Goal: Transaction & Acquisition: Purchase product/service

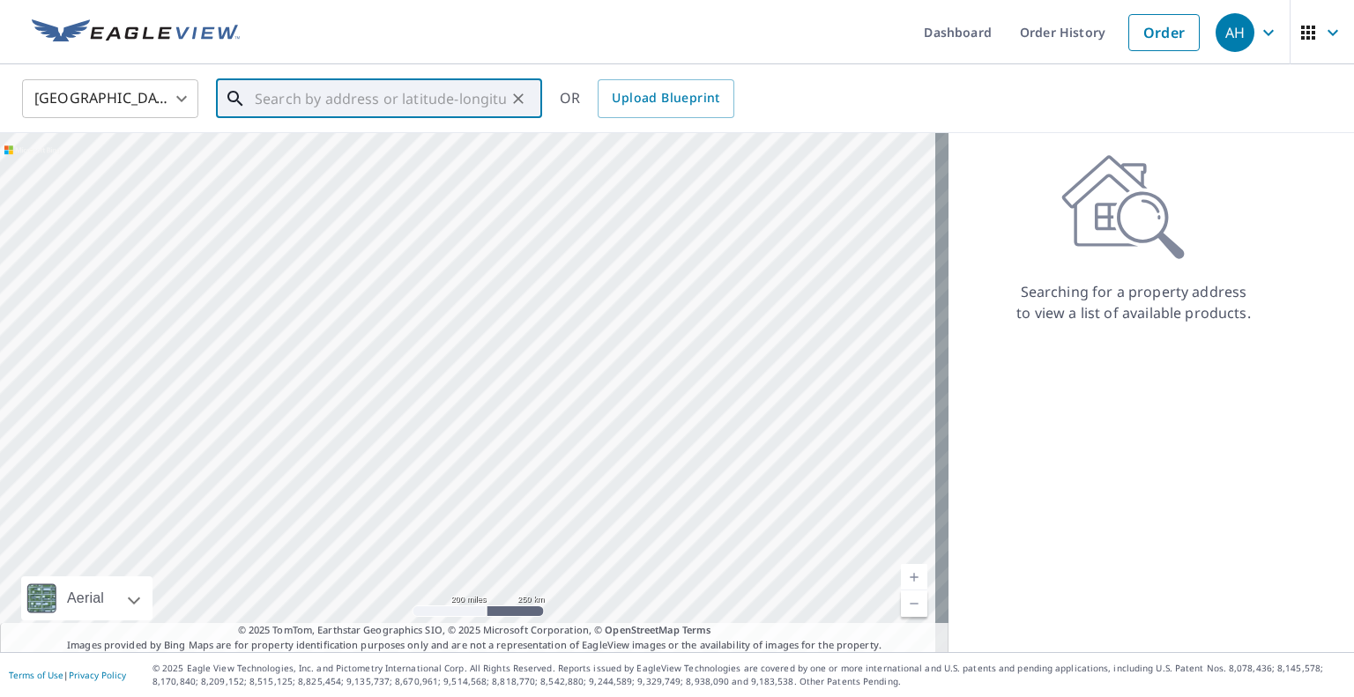
click at [439, 101] on input "text" at bounding box center [380, 98] width 251 height 49
paste input "[STREET_ADDRESS][PERSON_NAME]"
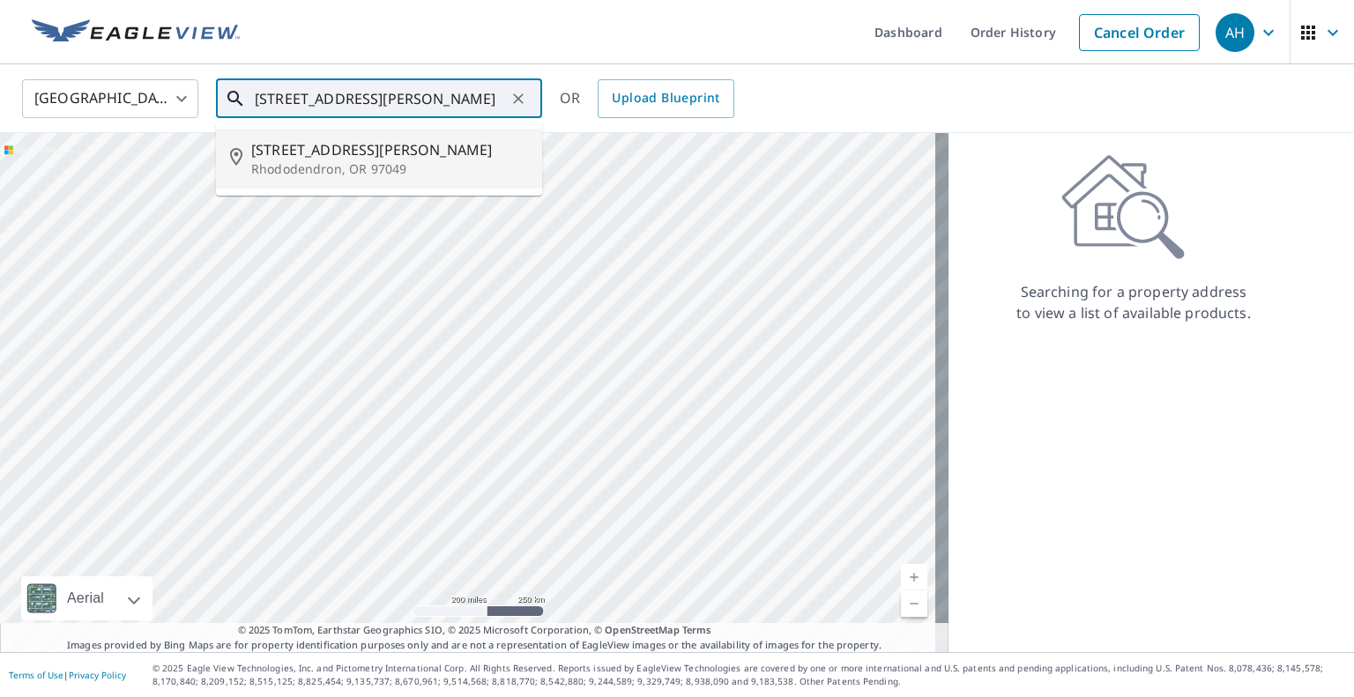
click at [376, 148] on span "[STREET_ADDRESS][PERSON_NAME]" at bounding box center [389, 149] width 277 height 21
type input "[STREET_ADDRESS][PERSON_NAME]"
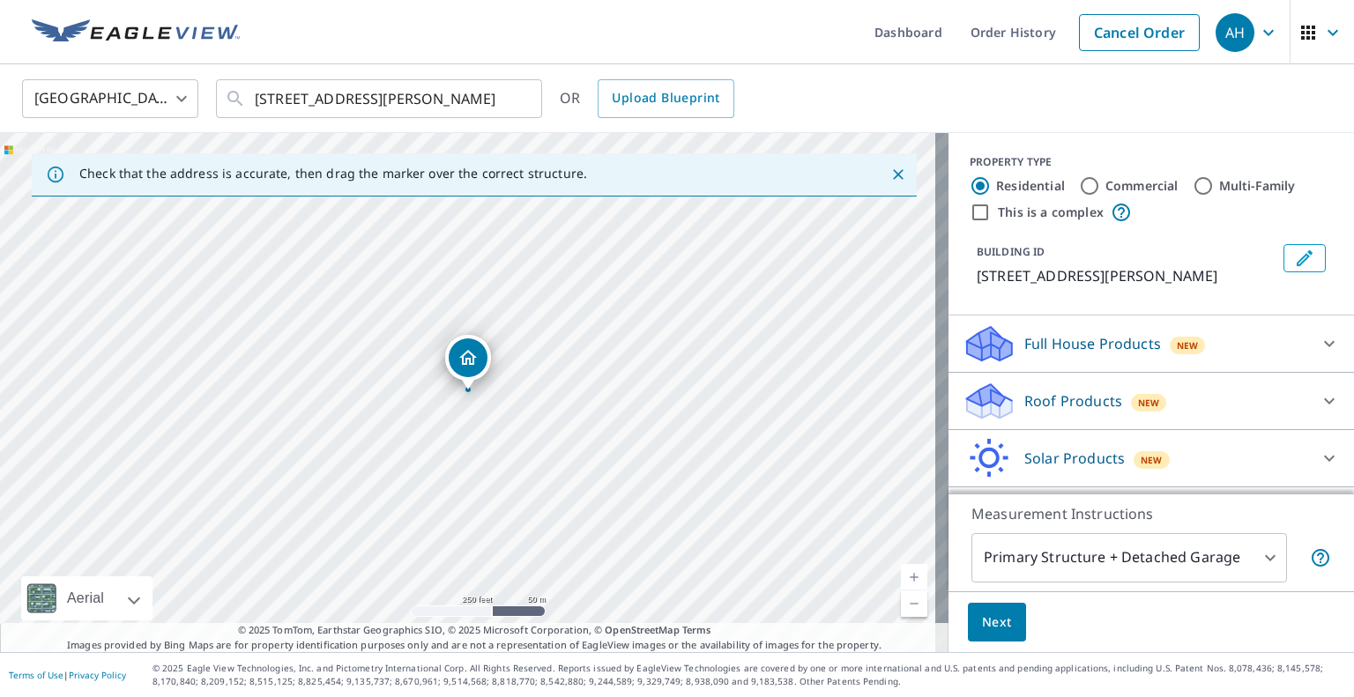
click at [1067, 408] on div "Roof Products New" at bounding box center [1136, 401] width 346 height 41
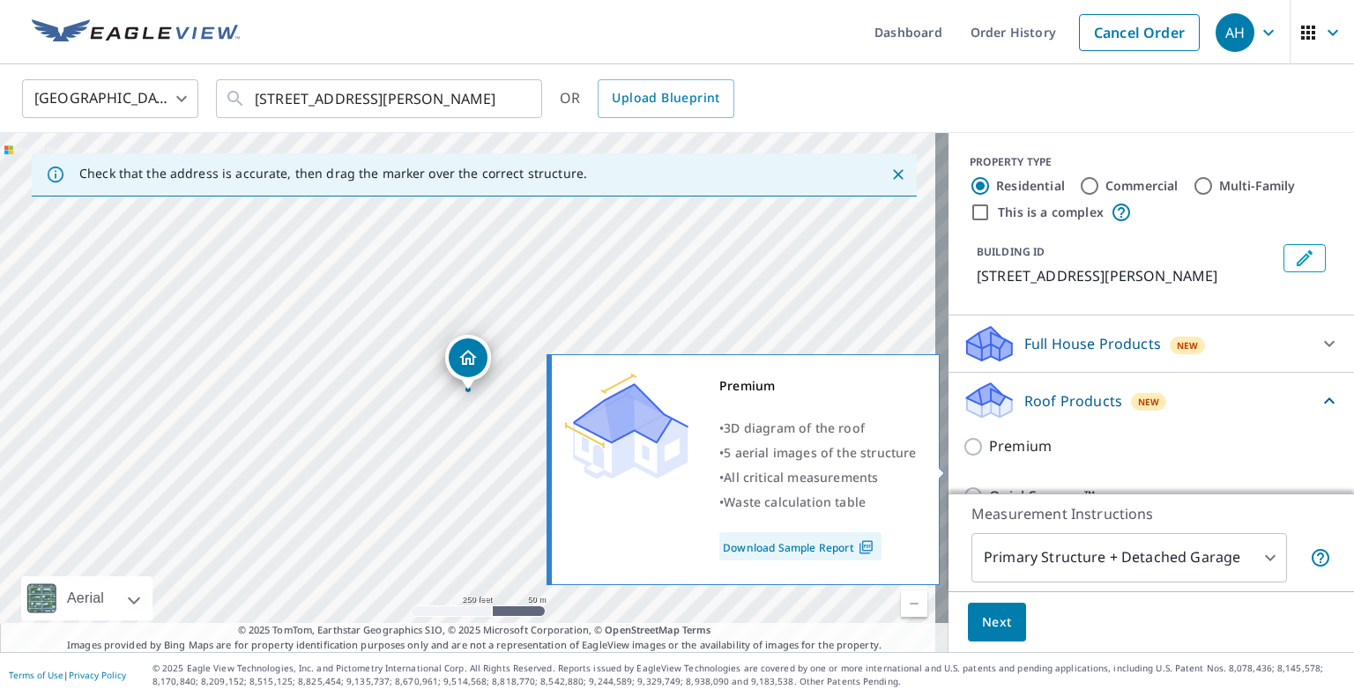
click at [966, 457] on input "Premium" at bounding box center [976, 446] width 26 height 21
checkbox input "true"
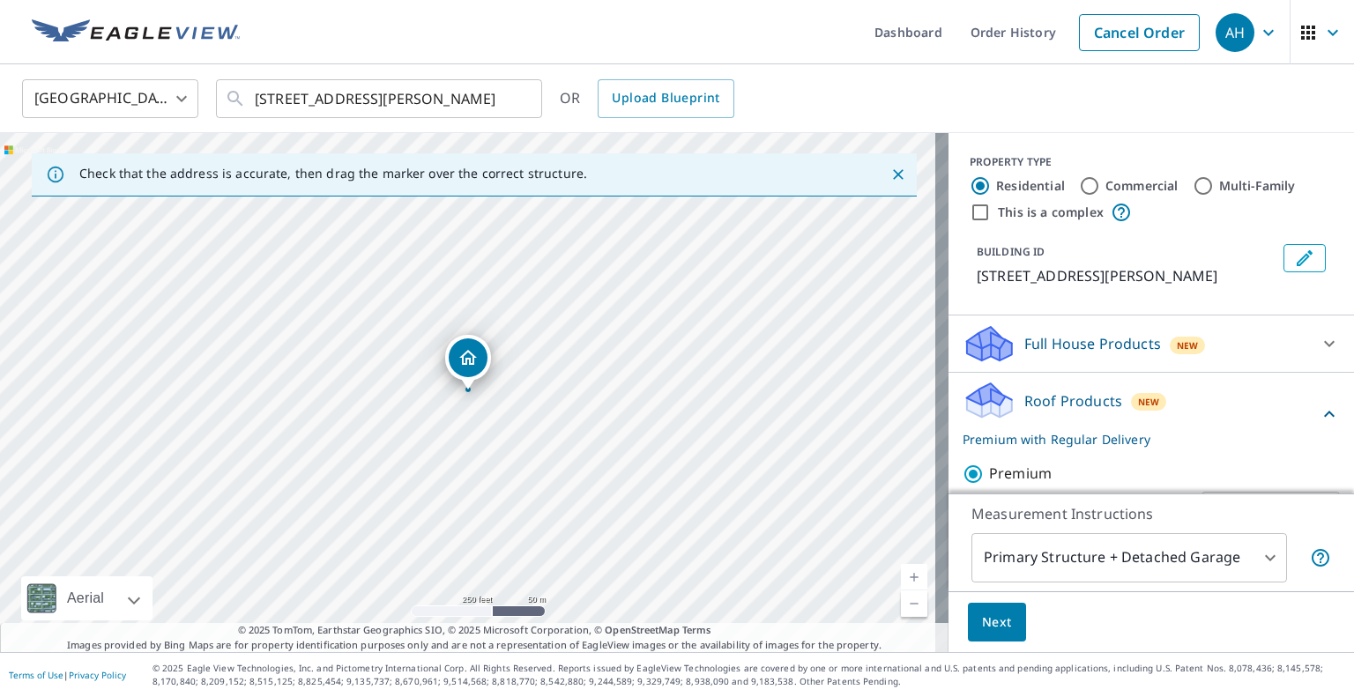
click at [992, 622] on span "Next" at bounding box center [997, 623] width 30 height 22
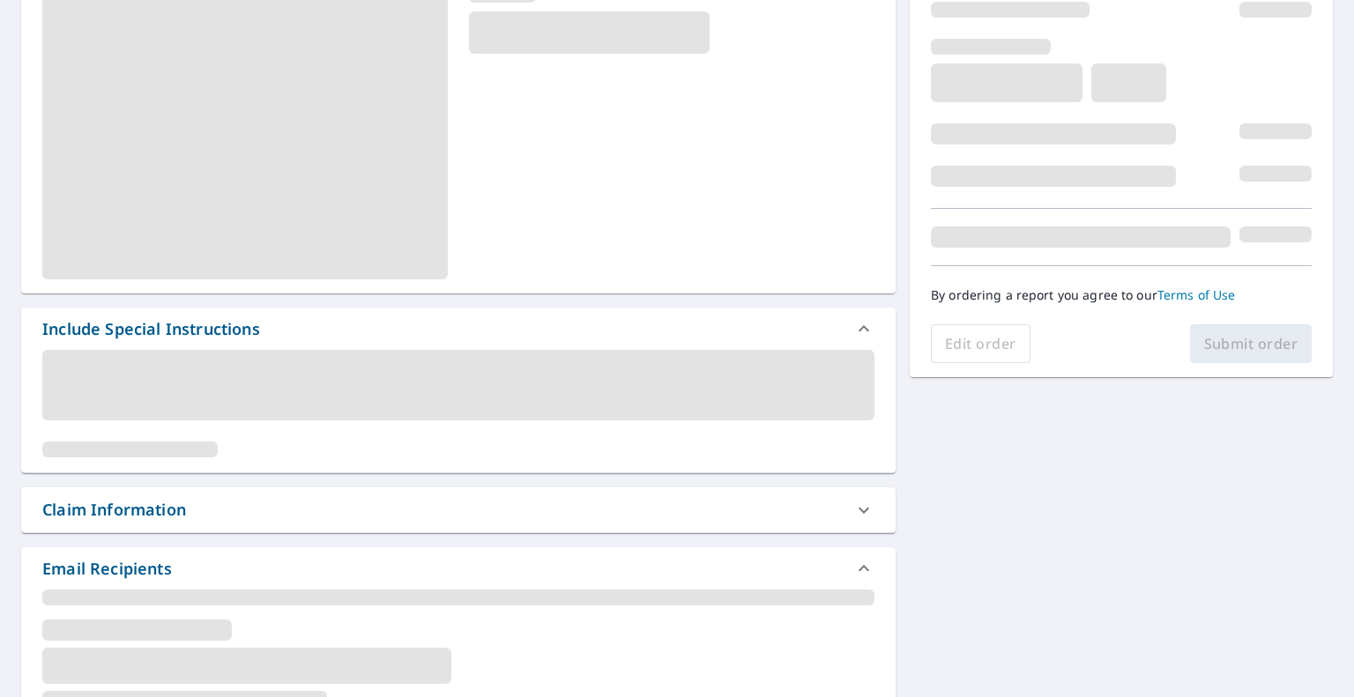
scroll to position [423, 0]
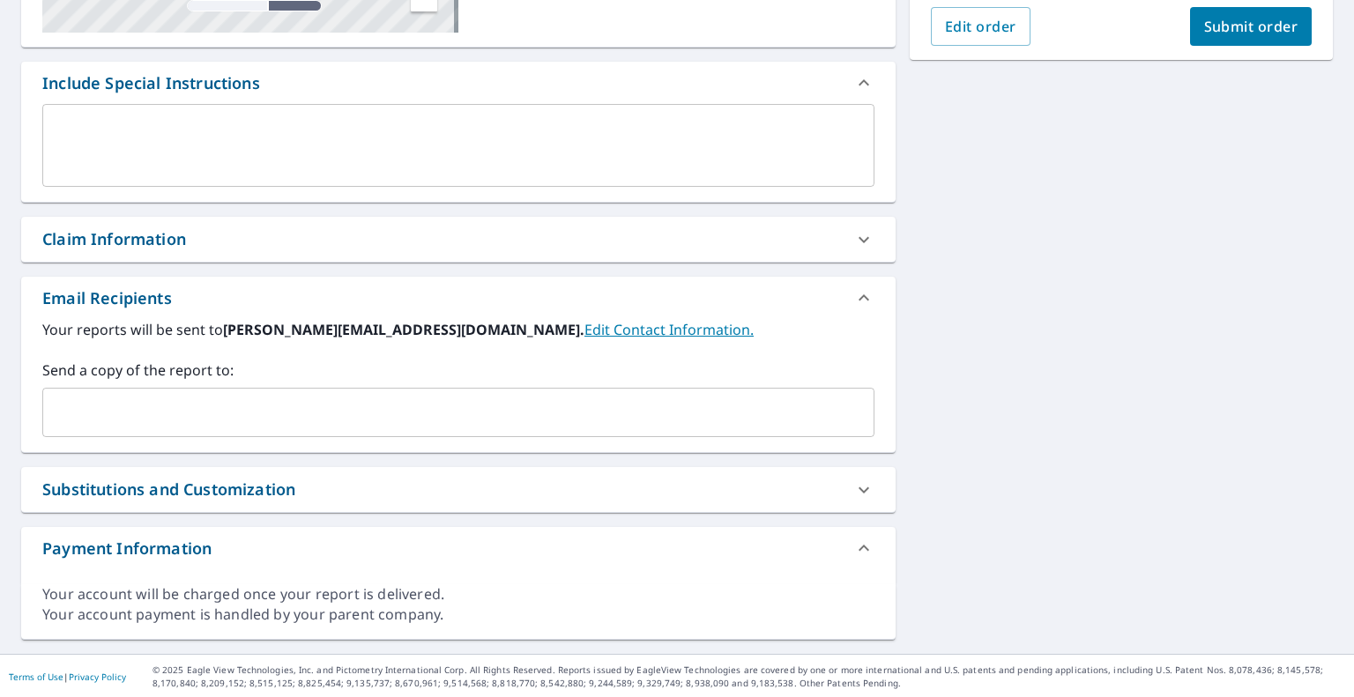
click at [271, 422] on input "text" at bounding box center [445, 412] width 790 height 33
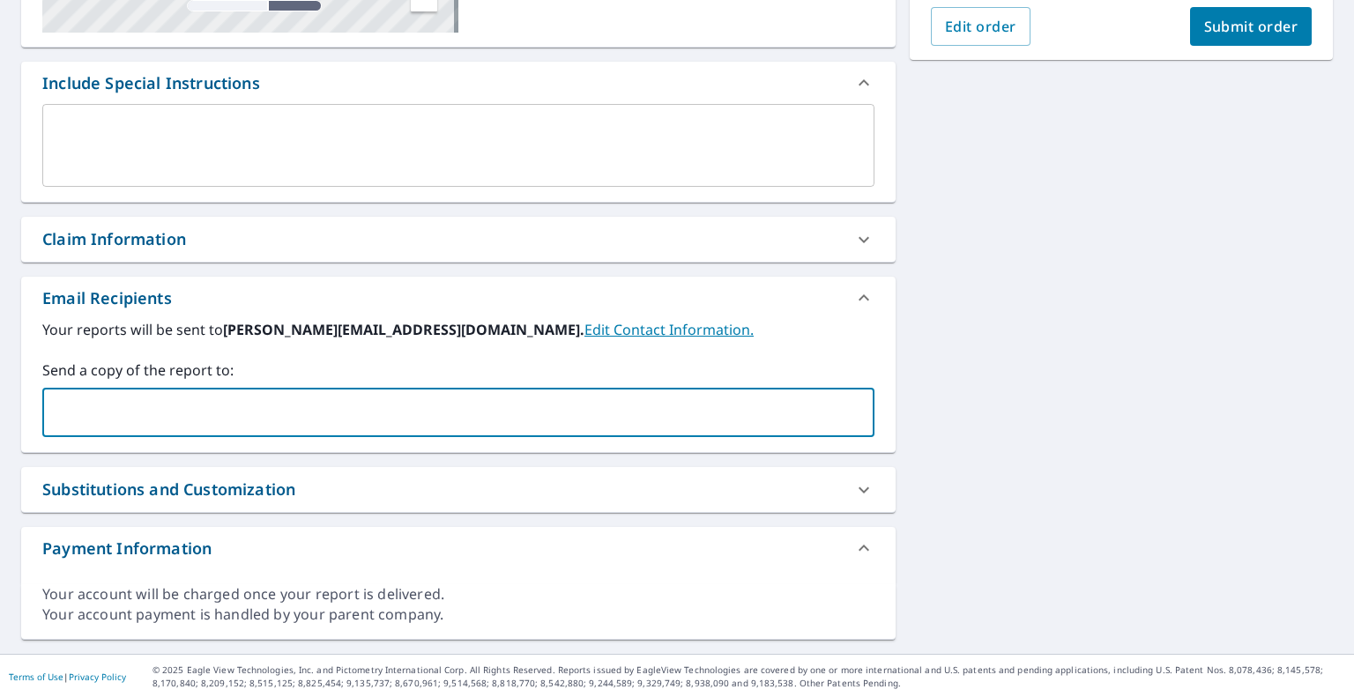
paste input "[EMAIL_ADDRESS][DOMAIN_NAME]"
type input "[EMAIL_ADDRESS][DOMAIN_NAME]"
click at [1253, 36] on button "Submit order" at bounding box center [1251, 26] width 123 height 39
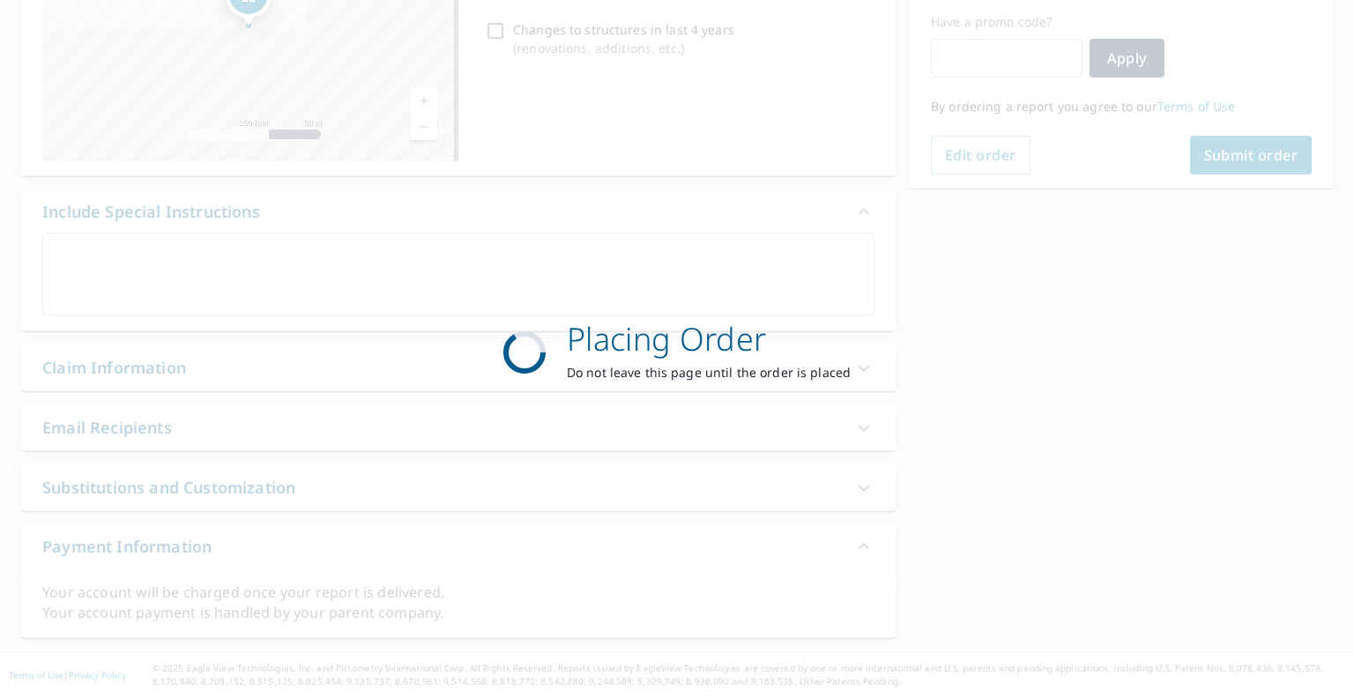
scroll to position [293, 0]
